Goal: Task Accomplishment & Management: Manage account settings

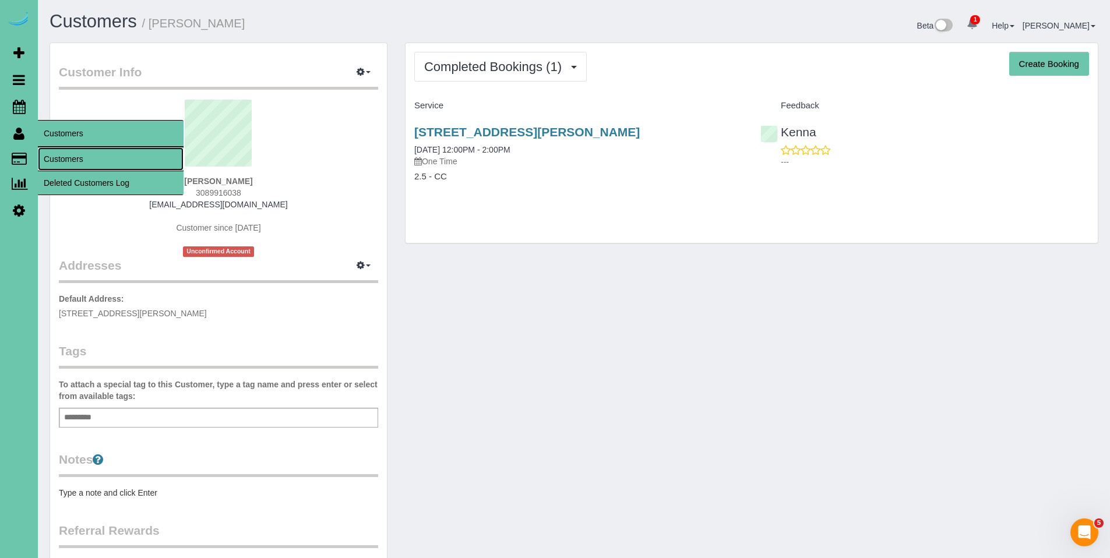
click at [71, 160] on link "Customers" at bounding box center [111, 158] width 146 height 23
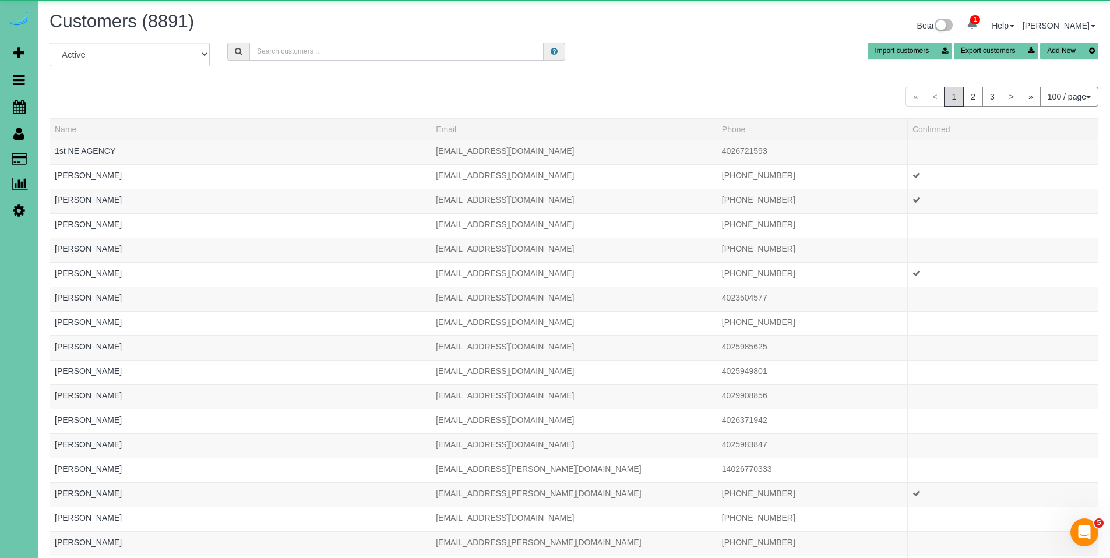
click at [290, 44] on input "text" at bounding box center [396, 52] width 294 height 18
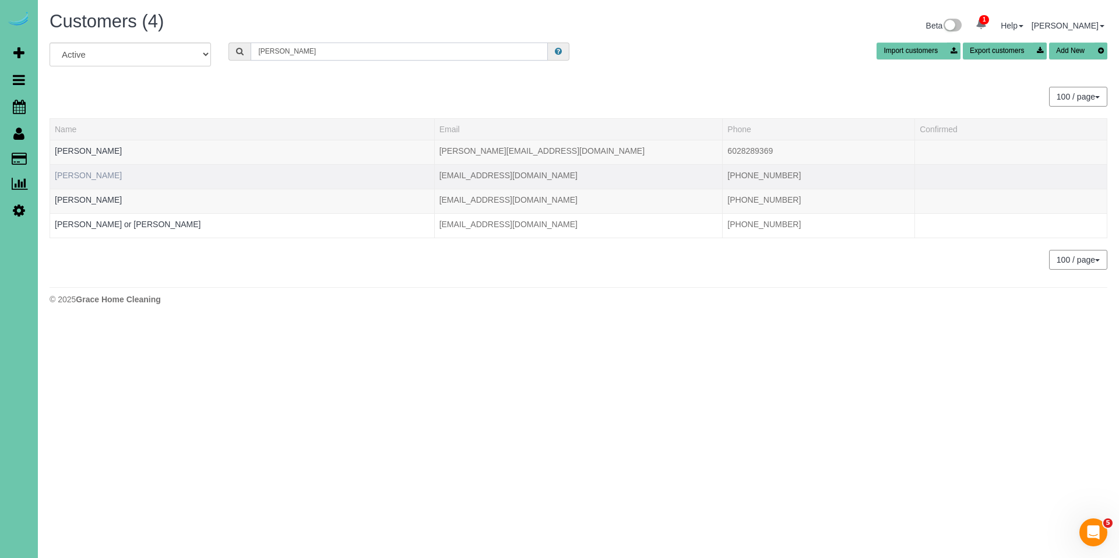
type input "[PERSON_NAME]"
click at [82, 177] on link "[PERSON_NAME]" at bounding box center [88, 175] width 67 height 9
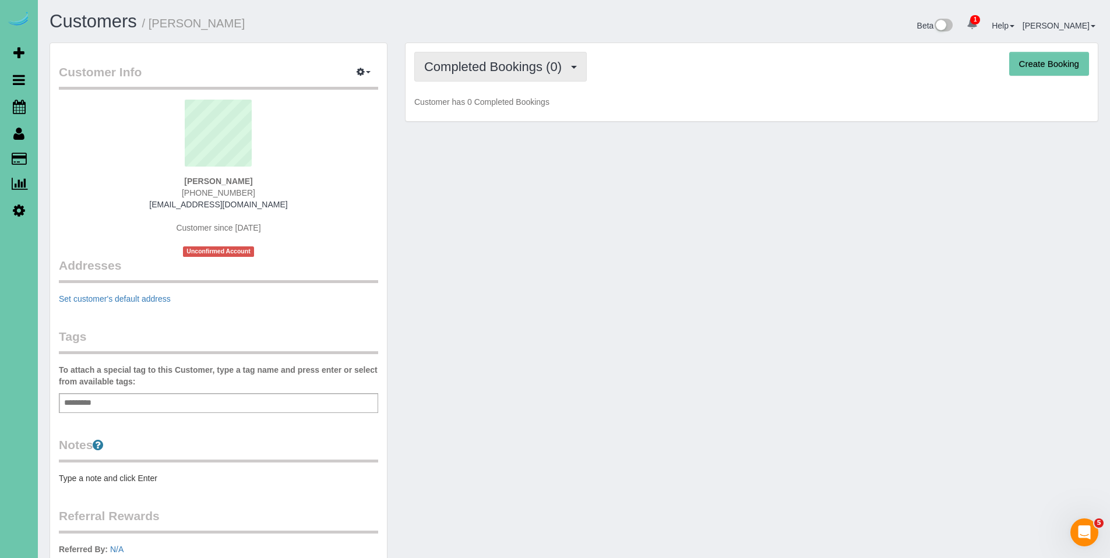
click at [469, 70] on span "Completed Bookings (0)" at bounding box center [495, 66] width 143 height 15
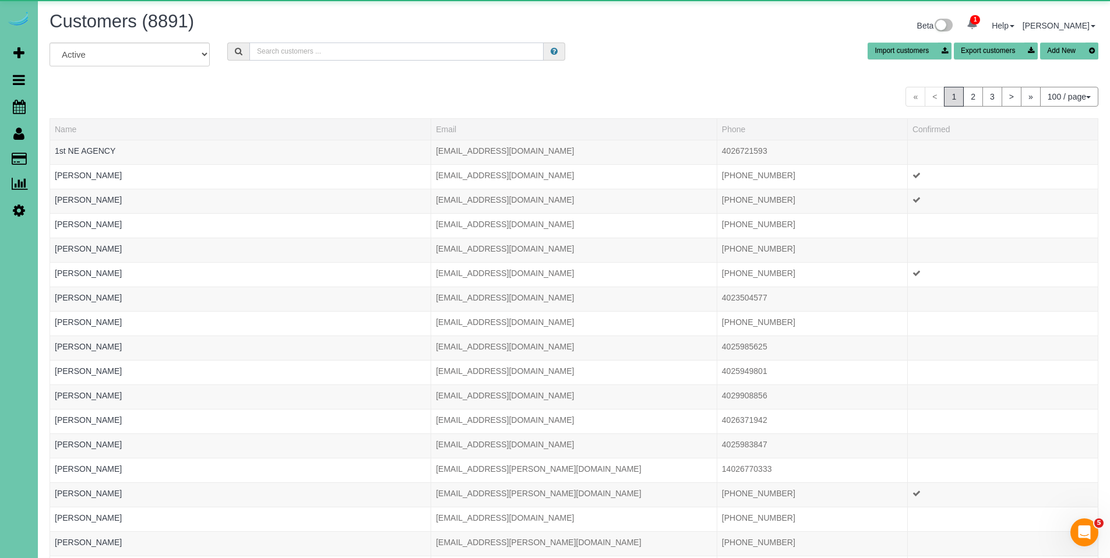
click at [308, 46] on input "text" at bounding box center [396, 52] width 294 height 18
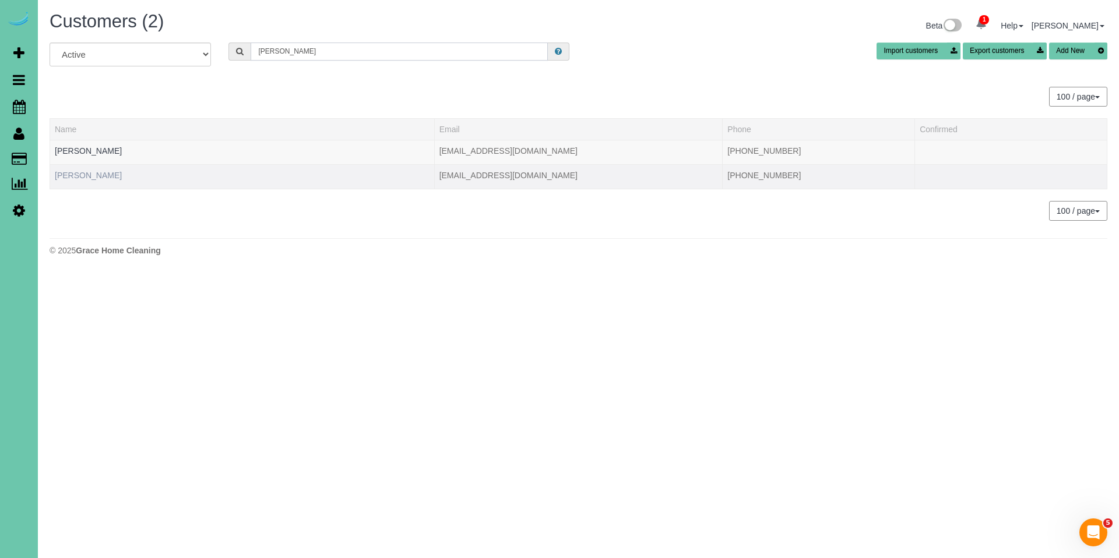
type input "[PERSON_NAME]"
click at [63, 173] on link "[PERSON_NAME]" at bounding box center [88, 175] width 67 height 9
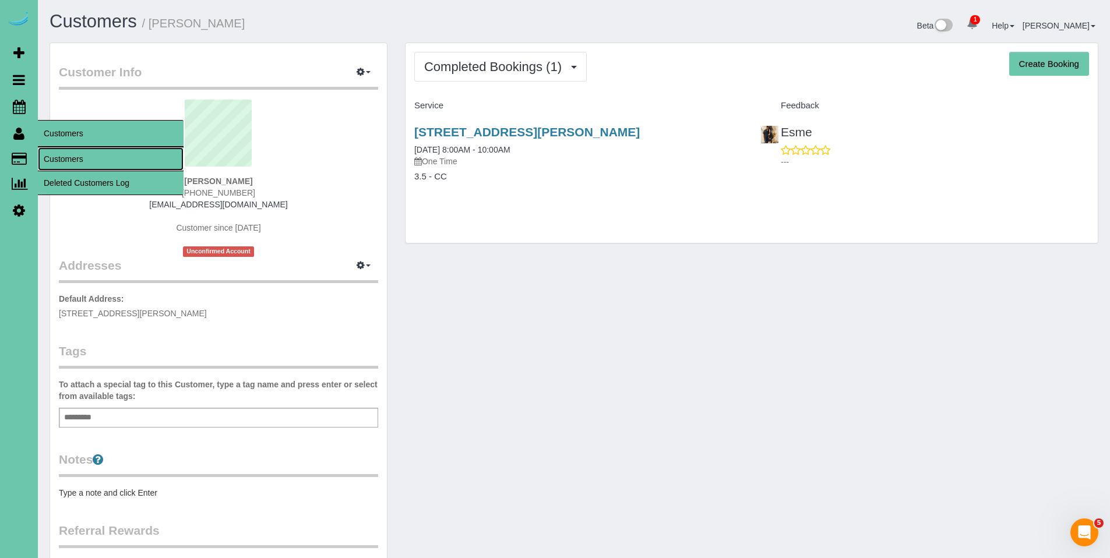
click at [65, 160] on link "Customers" at bounding box center [111, 158] width 146 height 23
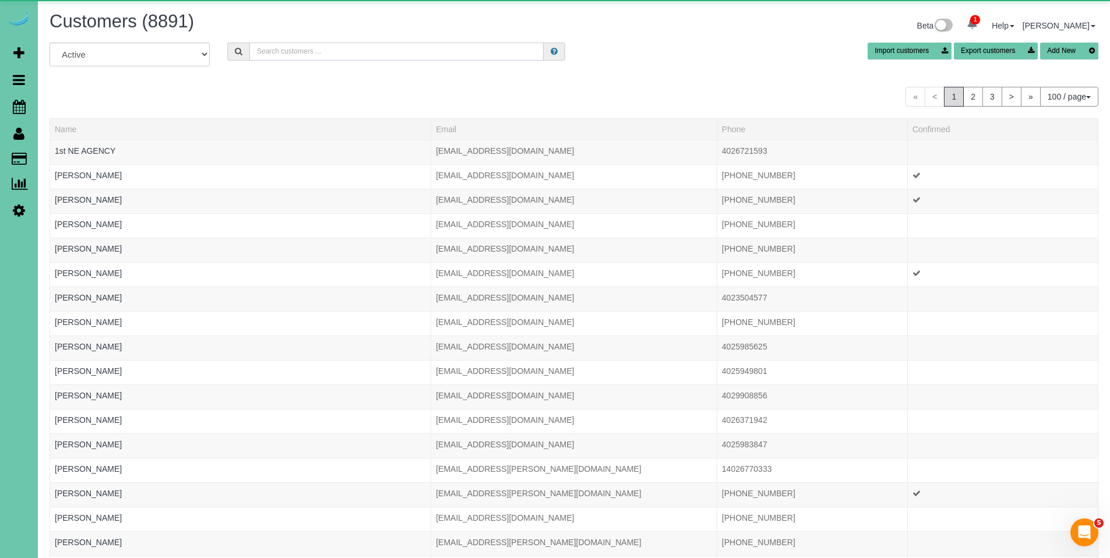
click at [301, 50] on input "text" at bounding box center [396, 52] width 294 height 18
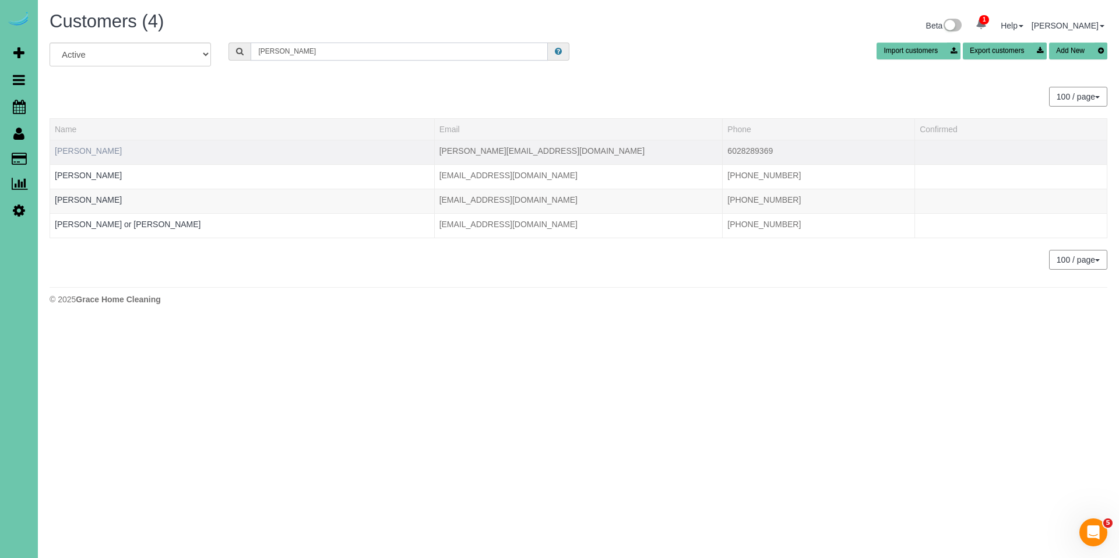
type input "[PERSON_NAME]"
click at [96, 154] on link "[PERSON_NAME]" at bounding box center [88, 150] width 67 height 9
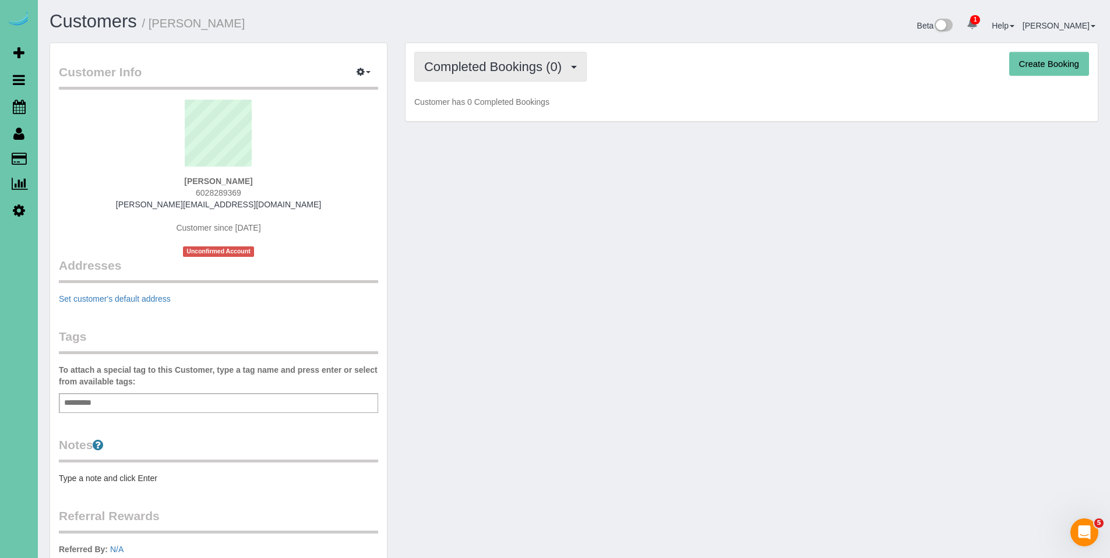
click at [479, 62] on span "Completed Bookings (0)" at bounding box center [495, 66] width 143 height 15
